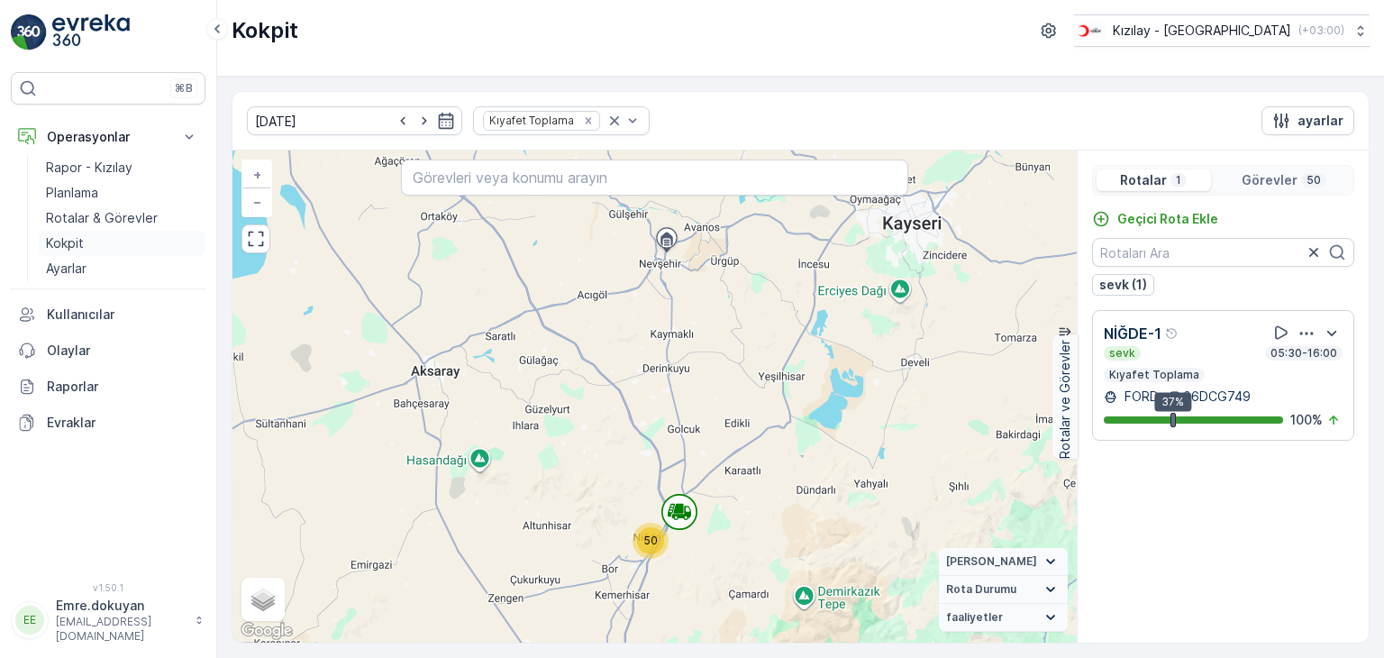
click at [74, 242] on p "Kokpit" at bounding box center [65, 243] width 38 height 18
click at [89, 219] on p "Rotalar & Görevler" at bounding box center [102, 218] width 112 height 18
